Goal: Task Accomplishment & Management: Manage account settings

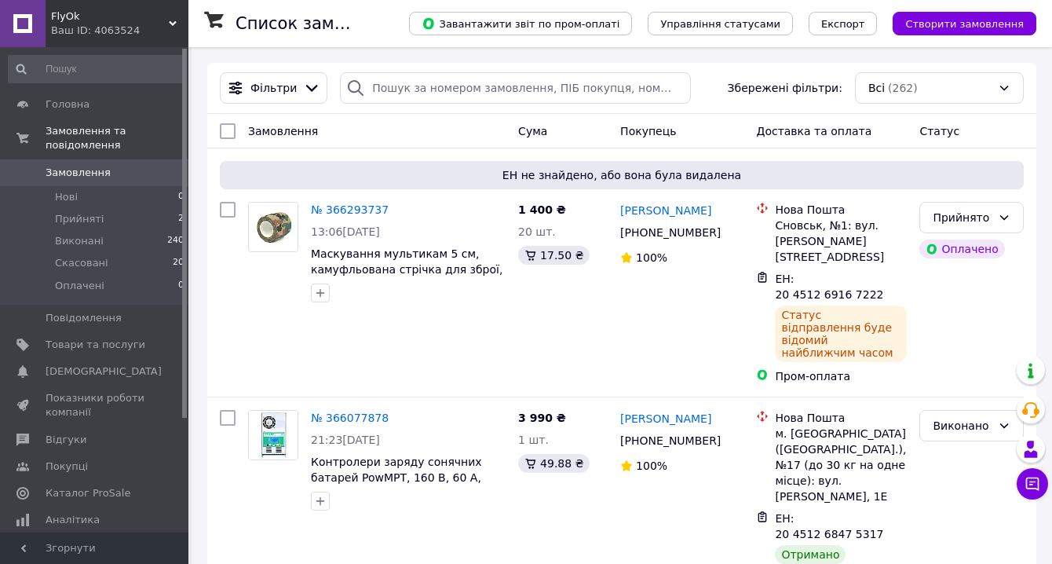
click at [110, 175] on span "Замовлення" at bounding box center [96, 173] width 100 height 14
click at [112, 137] on span "Замовлення та повідомлення" at bounding box center [117, 138] width 143 height 28
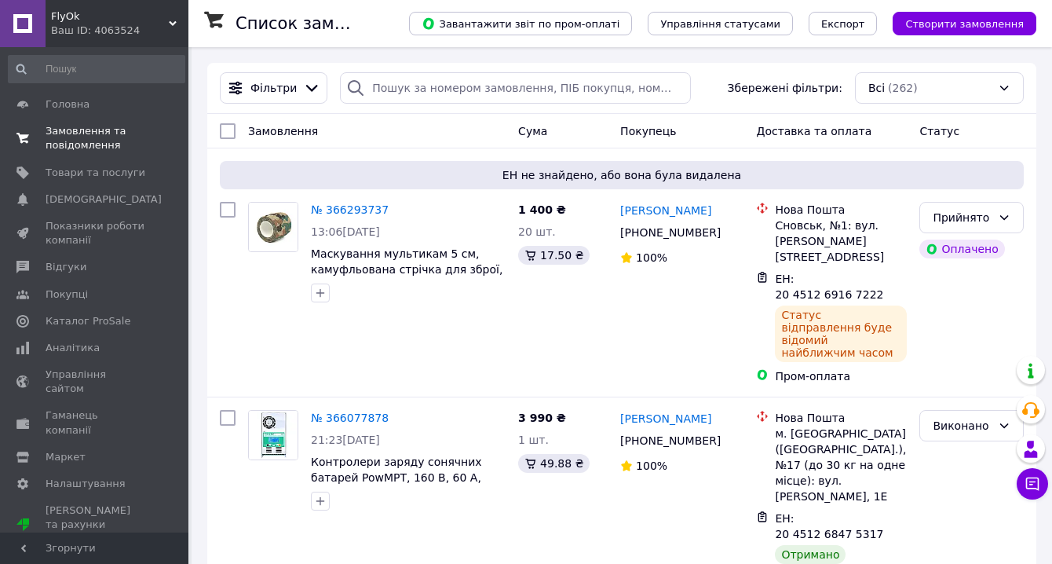
click at [112, 137] on span "Замовлення та повідомлення" at bounding box center [96, 138] width 100 height 28
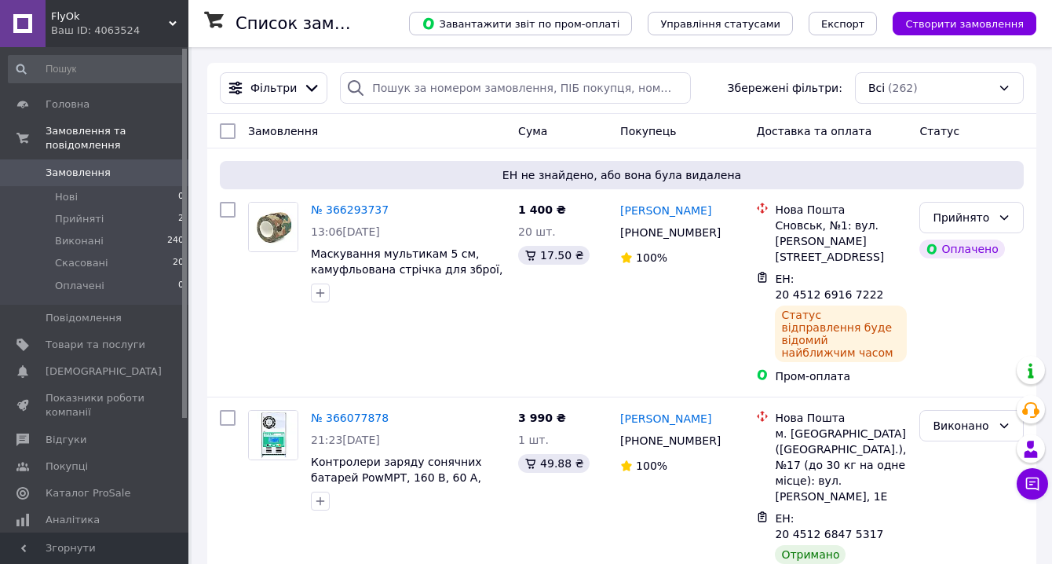
click at [108, 173] on span "Замовлення" at bounding box center [96, 173] width 100 height 14
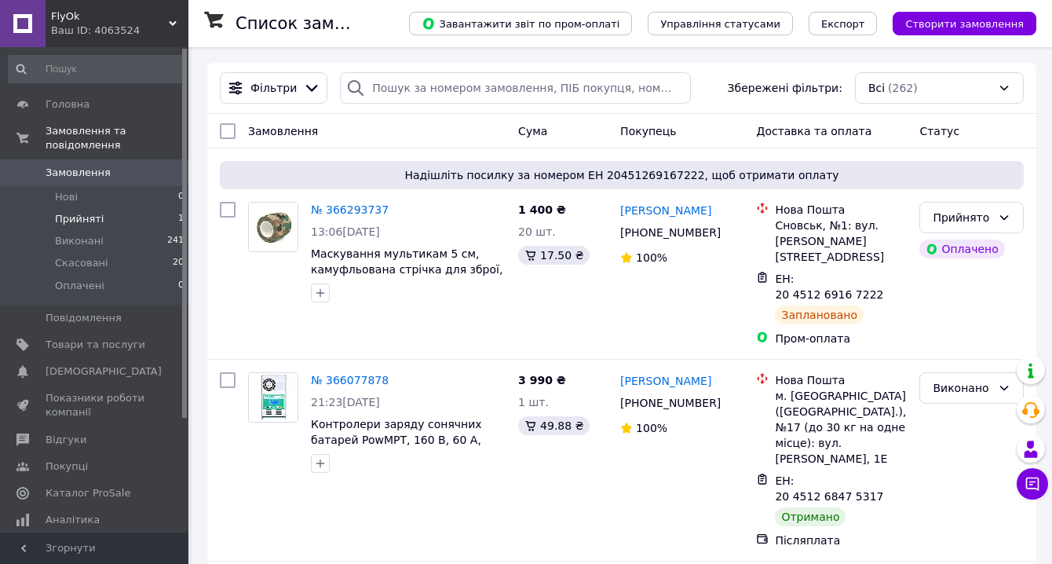
click at [164, 213] on li "Прийняті 1" at bounding box center [96, 219] width 193 height 22
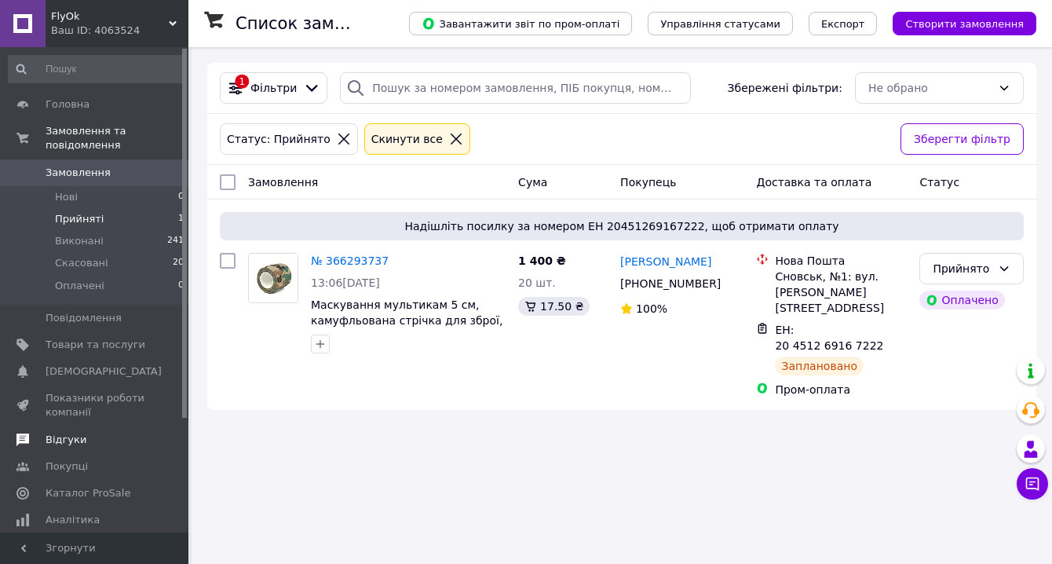
click at [103, 445] on span "Відгуки" at bounding box center [96, 440] width 100 height 14
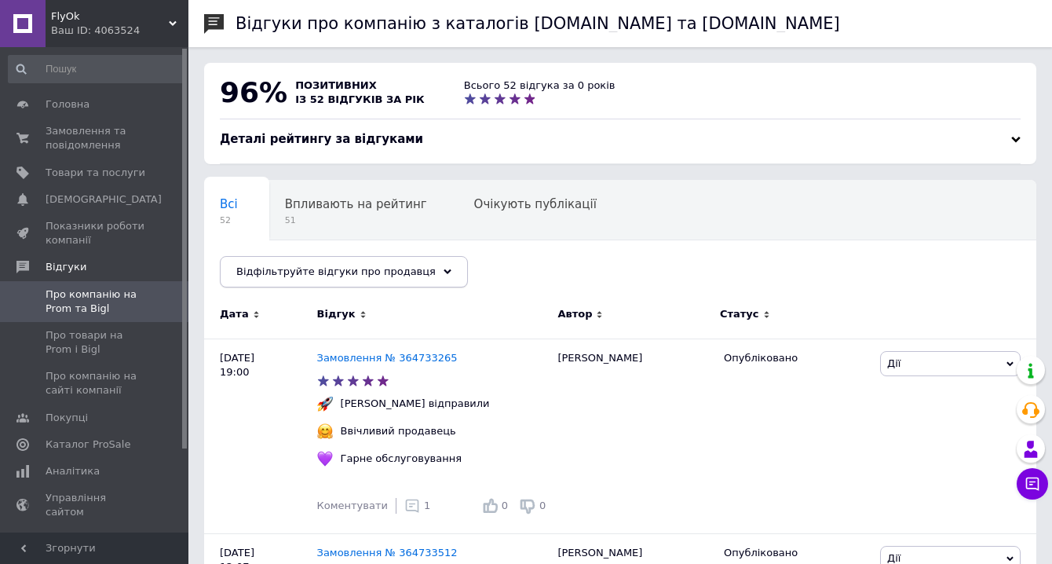
click at [404, 272] on span "Відфільтруйте відгуки про продавця" at bounding box center [335, 271] width 199 height 12
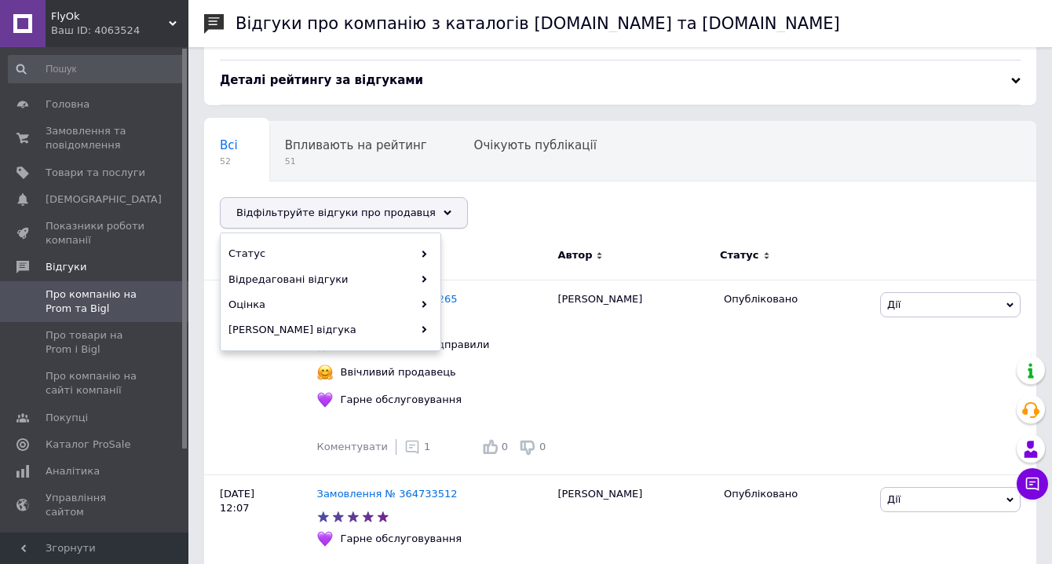
scroll to position [68, 0]
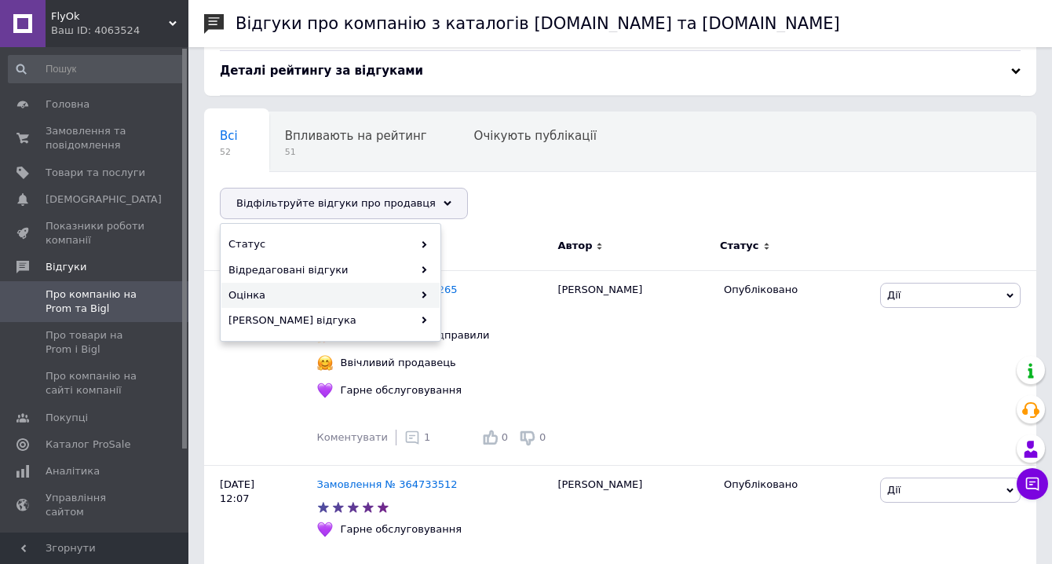
click at [422, 298] on icon at bounding box center [424, 294] width 7 height 7
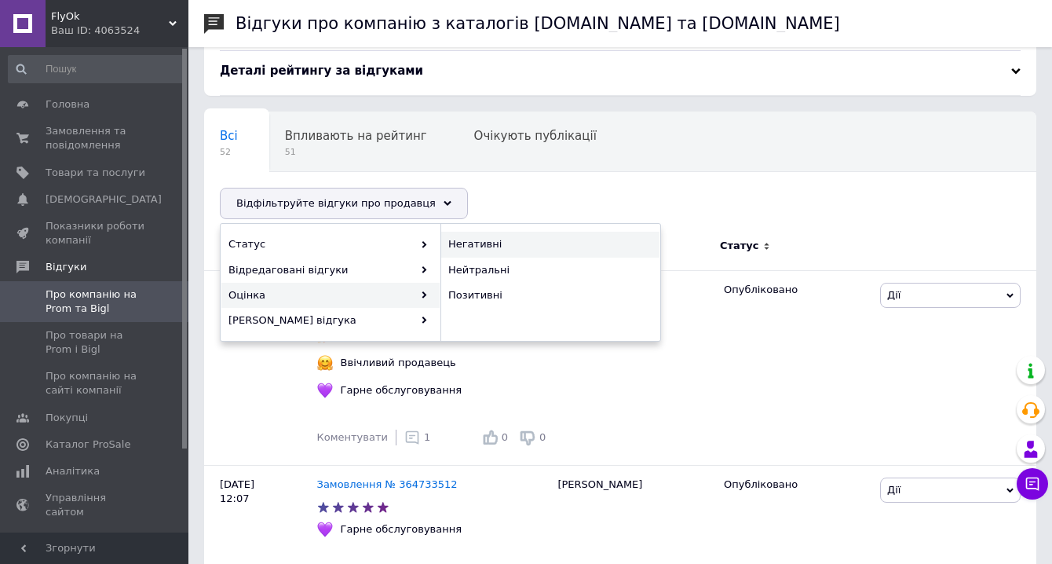
click at [497, 249] on span "Негативні" at bounding box center [548, 244] width 200 height 14
